Goal: Task Accomplishment & Management: Complete application form

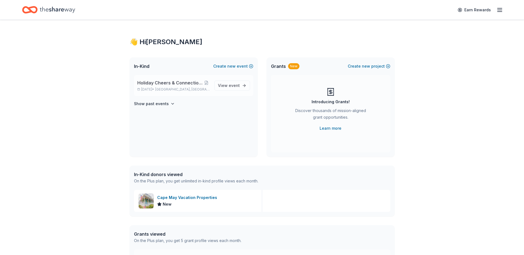
click at [194, 88] on span "[GEOGRAPHIC_DATA], [GEOGRAPHIC_DATA]" at bounding box center [182, 89] width 54 height 4
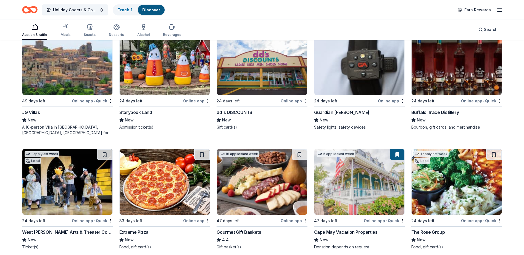
scroll to position [908, 0]
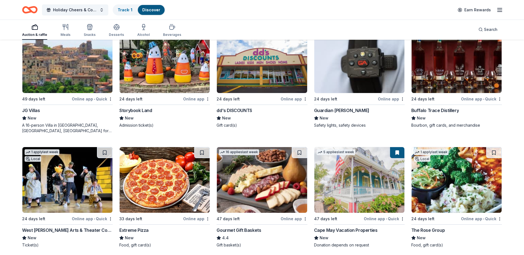
click at [186, 115] on div "New" at bounding box center [164, 118] width 91 height 7
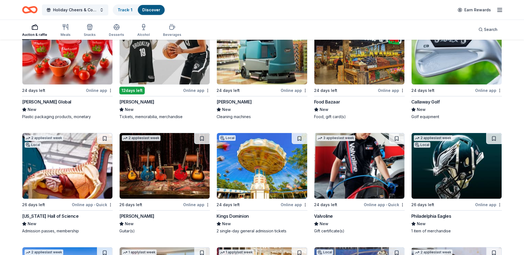
scroll to position [2790, 0]
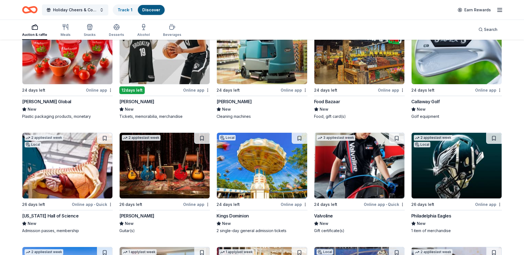
click at [428, 177] on img at bounding box center [456, 166] width 90 height 66
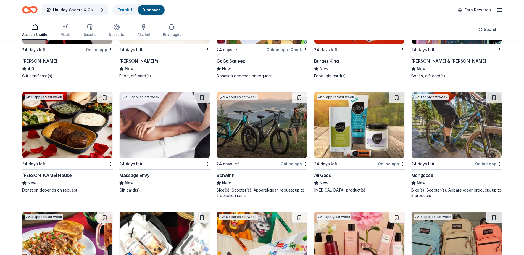
scroll to position [3431, 0]
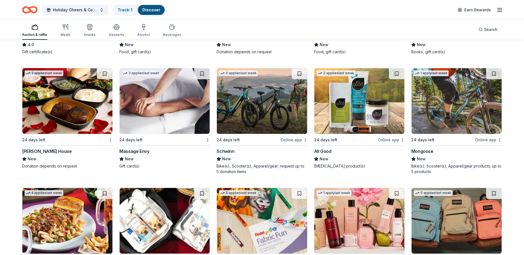
click at [149, 116] on img at bounding box center [165, 101] width 90 height 66
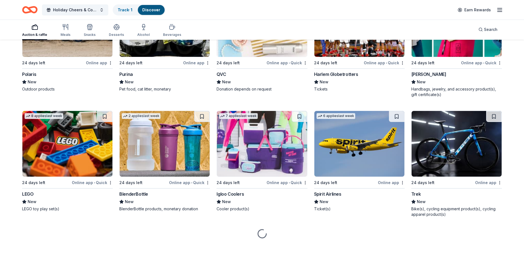
scroll to position [3863, 0]
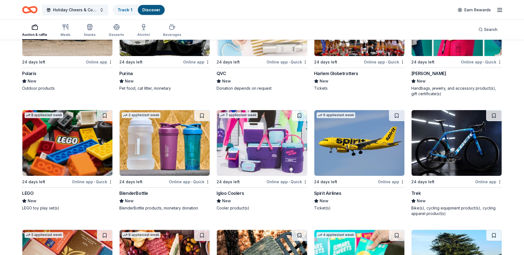
click at [258, 159] on img at bounding box center [262, 143] width 90 height 66
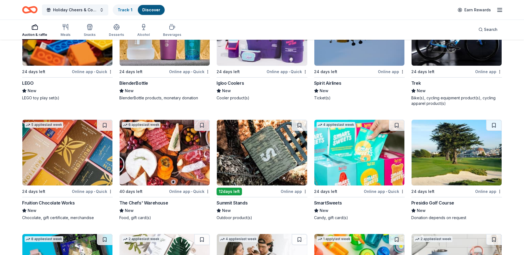
scroll to position [3973, 0]
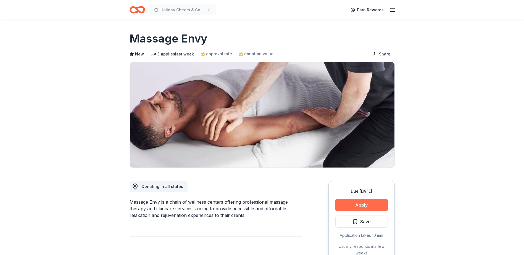
click at [366, 205] on button "Apply" at bounding box center [361, 205] width 52 height 12
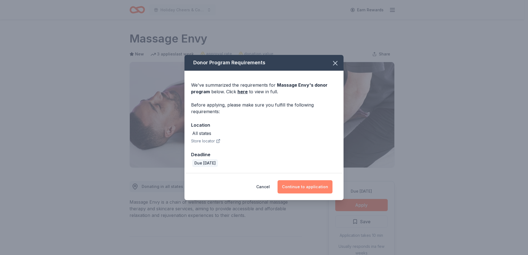
click at [307, 183] on button "Continue to application" at bounding box center [304, 186] width 55 height 13
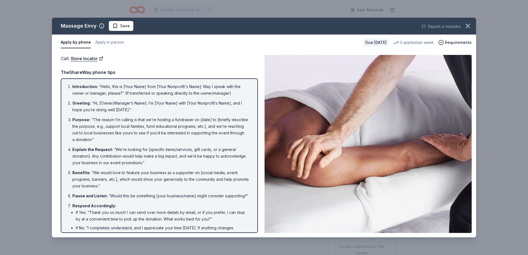
drag, startPoint x: 466, startPoint y: 25, endPoint x: 464, endPoint y: 6, distance: 18.7
click at [466, 23] on icon "button" at bounding box center [468, 26] width 8 height 8
